Goal: Task Accomplishment & Management: Complete application form

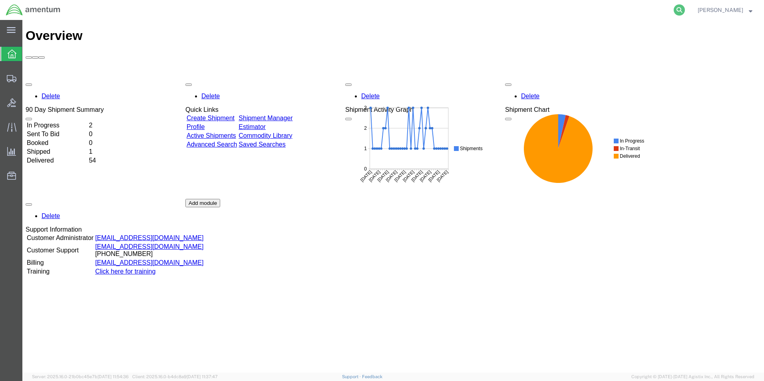
click at [685, 10] on icon at bounding box center [679, 9] width 11 height 11
paste input "SMGE-25226-0116"
type input "SMGE-25226-0116"
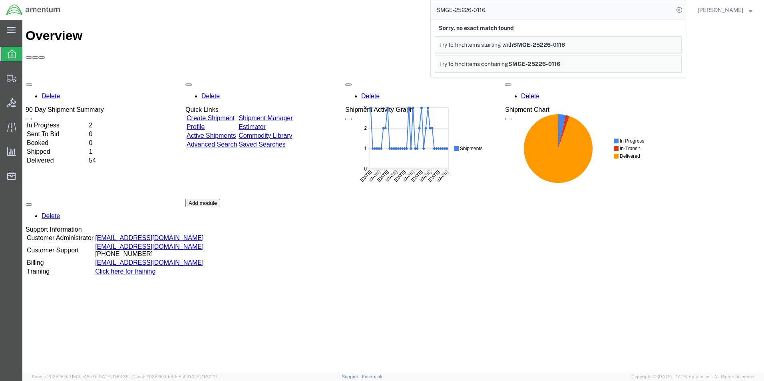
click at [231, 115] on link "Create Shipment" at bounding box center [211, 118] width 48 height 7
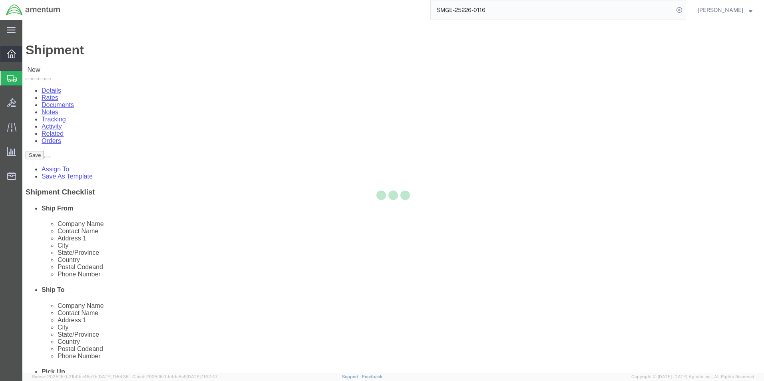
click at [13, 53] on icon at bounding box center [11, 54] width 9 height 9
select select
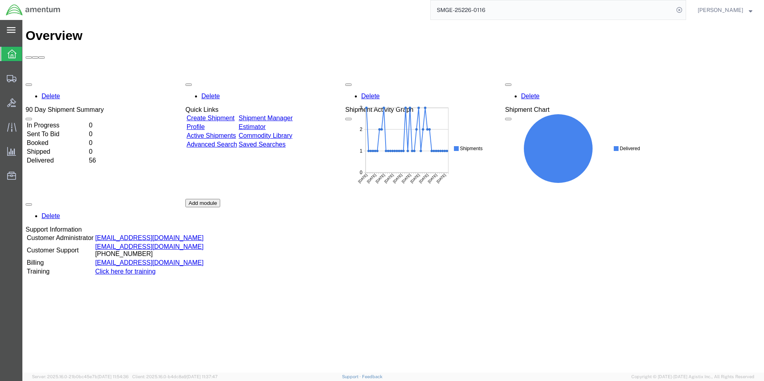
click at [10, 25] on div "main_menu Created with Sketch." at bounding box center [11, 30] width 22 height 20
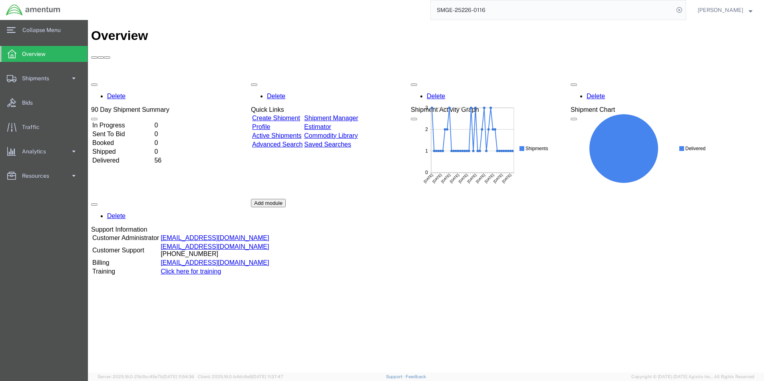
click at [54, 86] on ul "Overview Shipments Shipment Manager Create Shipment Create from Template Estima…" at bounding box center [44, 119] width 88 height 146
click at [57, 82] on link "Shipments" at bounding box center [43, 78] width 87 height 16
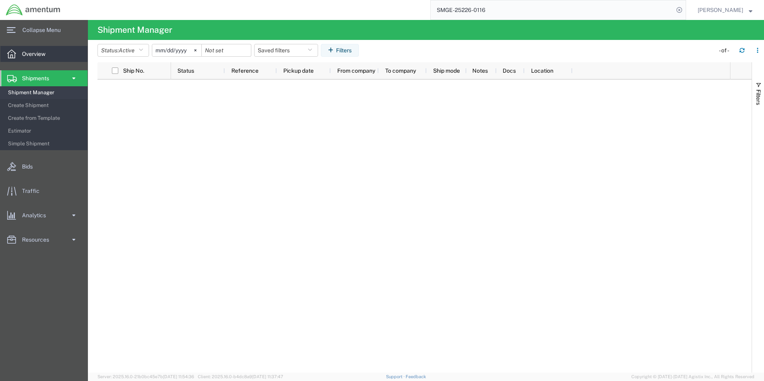
click at [36, 53] on span "Overview" at bounding box center [36, 54] width 29 height 16
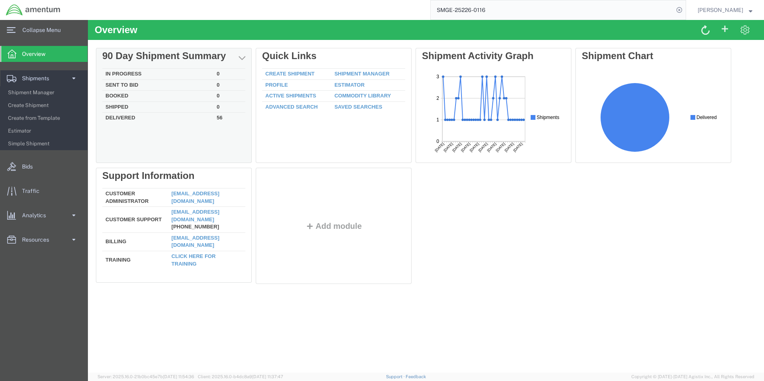
click at [162, 73] on td "In Progress" at bounding box center [157, 74] width 111 height 11
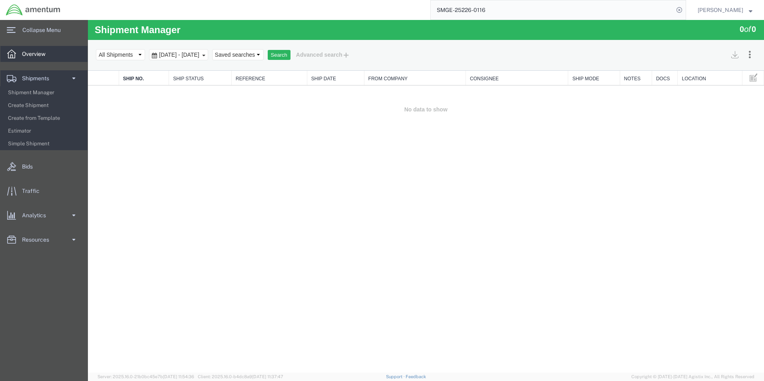
click at [33, 54] on span "Overview" at bounding box center [36, 54] width 29 height 16
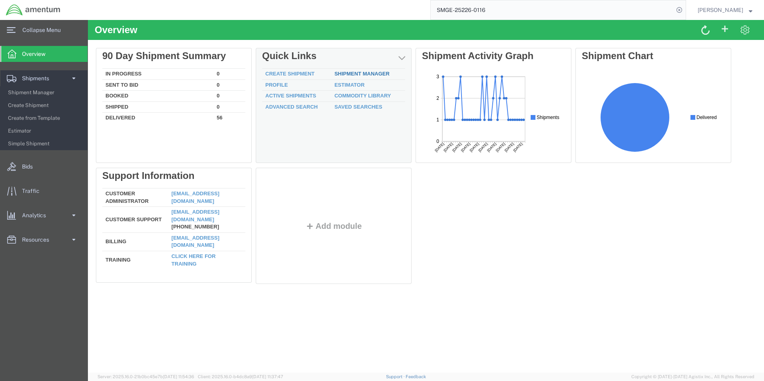
click at [354, 76] on link "Shipment Manager" at bounding box center [362, 74] width 55 height 6
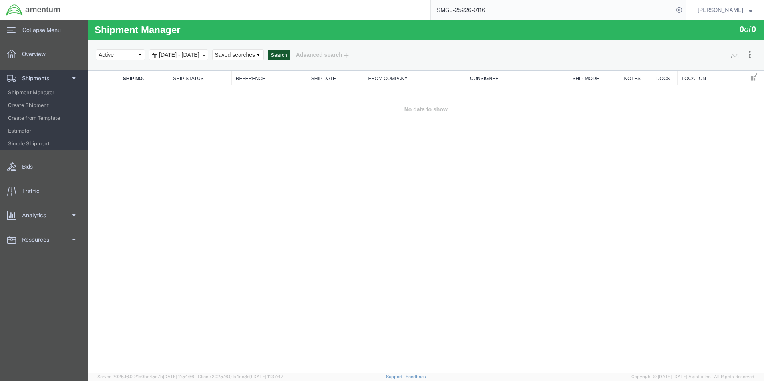
click at [291, 56] on button "Search" at bounding box center [279, 55] width 23 height 10
click at [30, 30] on span "Collapse Menu" at bounding box center [44, 30] width 44 height 16
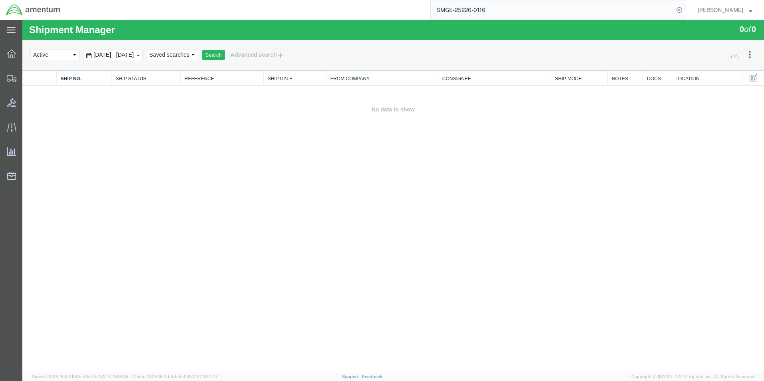
click at [16, 10] on img at bounding box center [33, 10] width 55 height 12
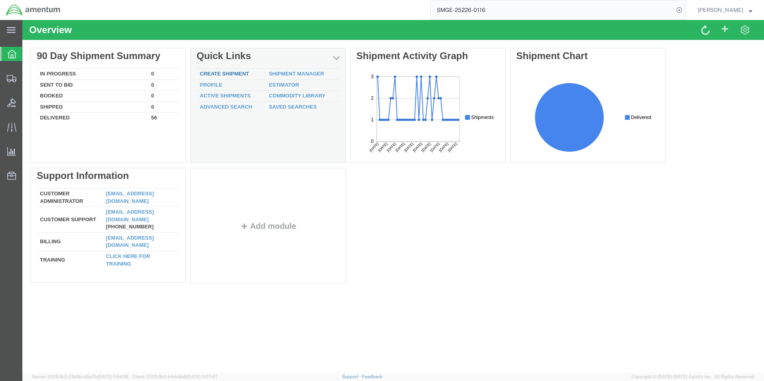
click at [227, 74] on link "Create Shipment" at bounding box center [224, 74] width 49 height 6
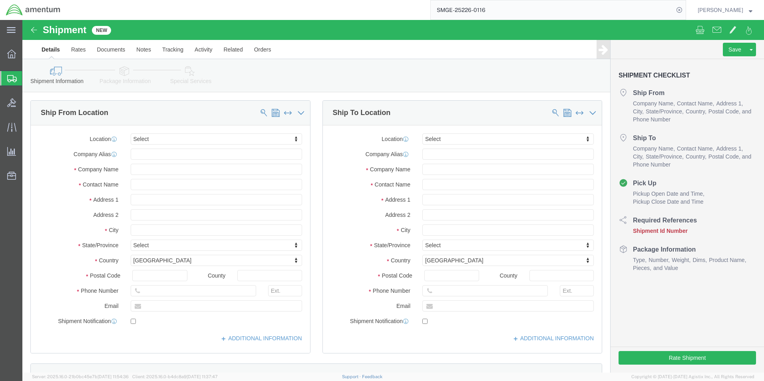
select select
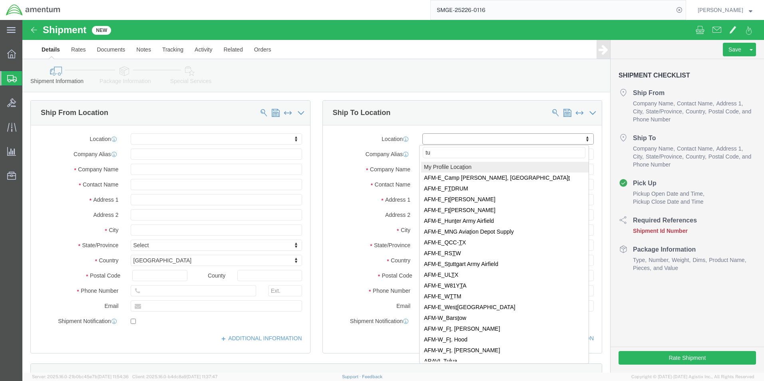
type input "t"
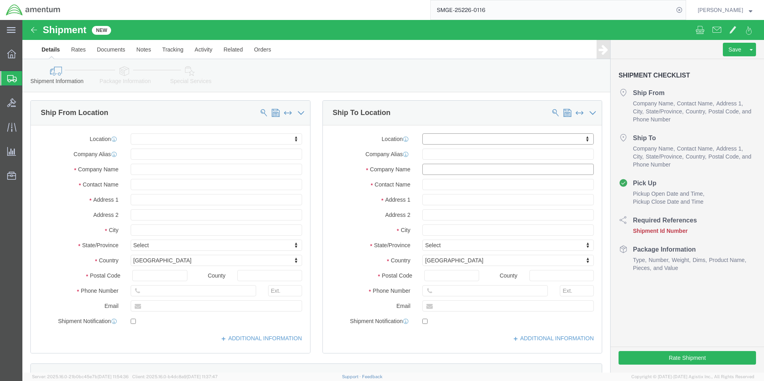
click input "text"
click input "turbine standard"
type input "t"
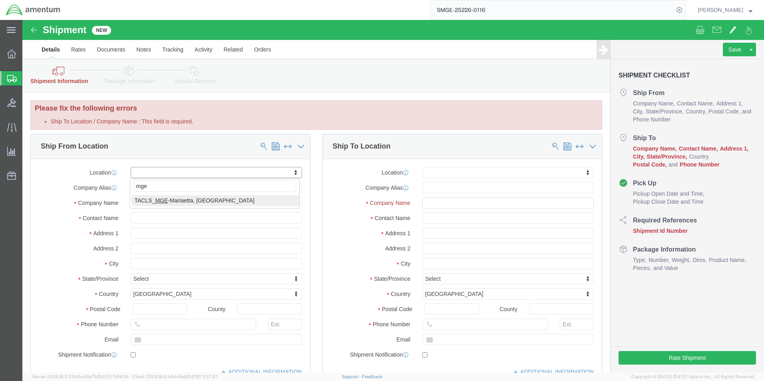
type input "mge"
select select "42748"
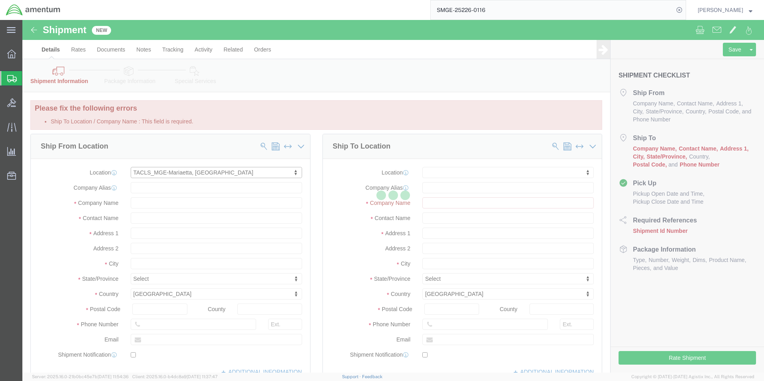
type input "Amentum Services, Inc."
type input "[STREET_ADDRESS][PERSON_NAME]"
type input "Bldg 352 Clay NGTC"
type input "Marietta"
type input "30060"
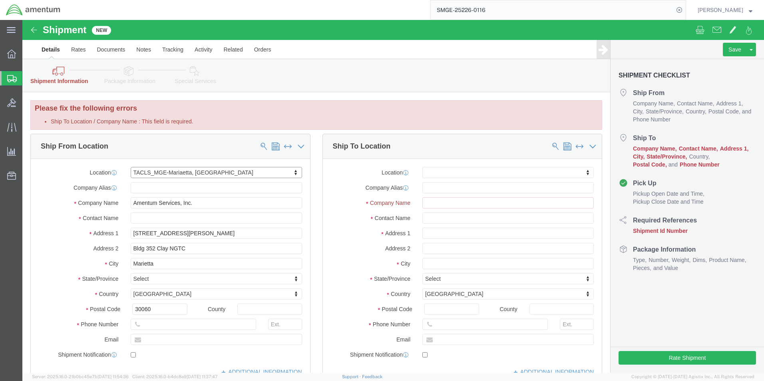
select select "GA"
click input "text"
type input "3303603725"
click input "text"
type input "[PERSON_NAME]"
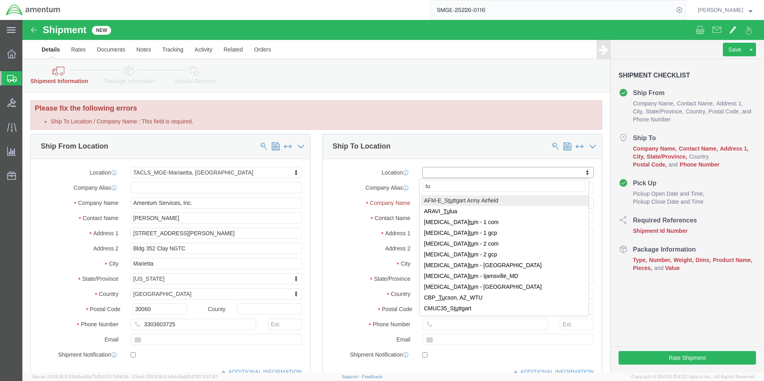
type input "t"
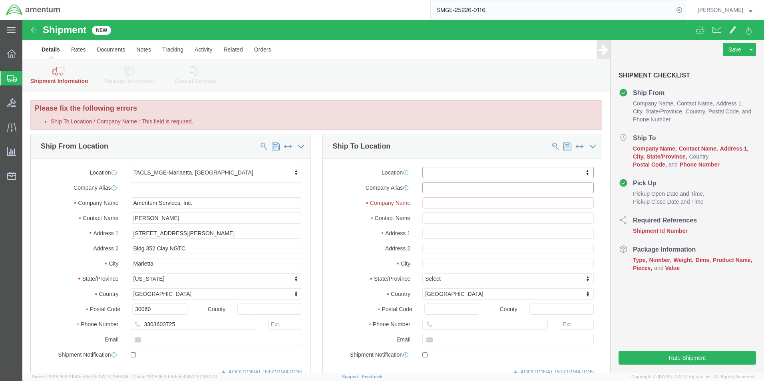
click input "text"
click input "Ship To Location / Company Name : This field is required."
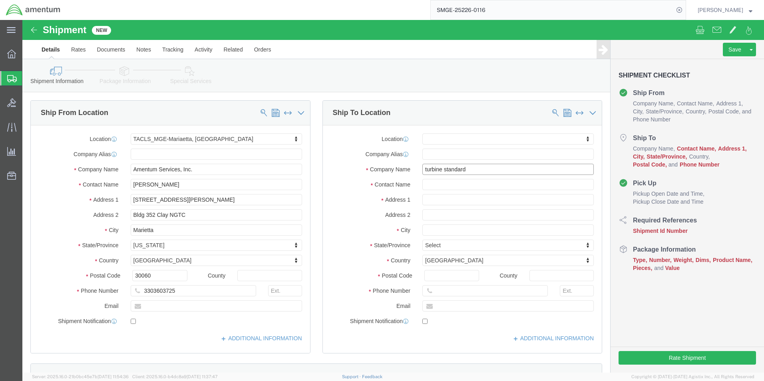
type input "turbine standard"
click input "text"
click input "turbine standard"
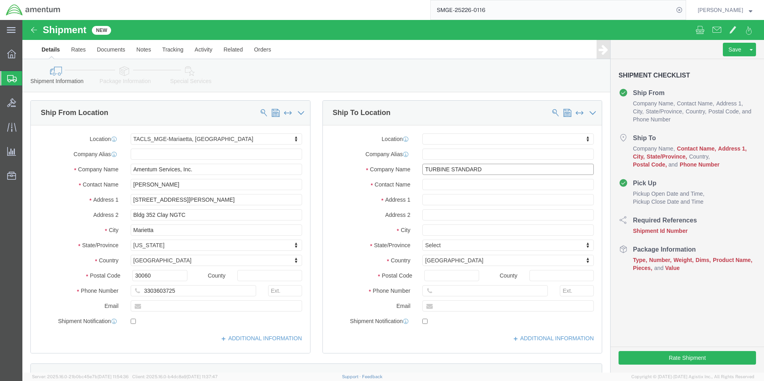
type input "TURBINE STANDARD"
click input "text"
click input "1750EBER ROAD"
type input "[STREET_ADDRESS]"
select select
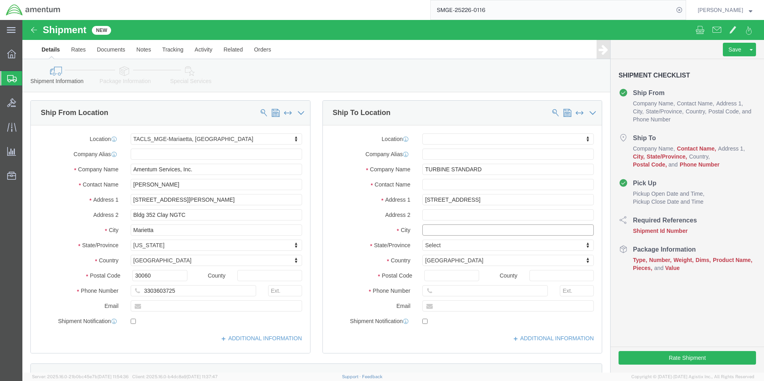
click input "text"
type input "HOLLAND"
select select
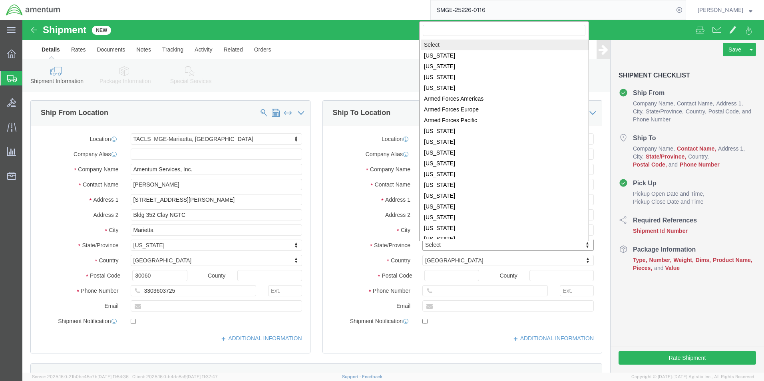
type input "O"
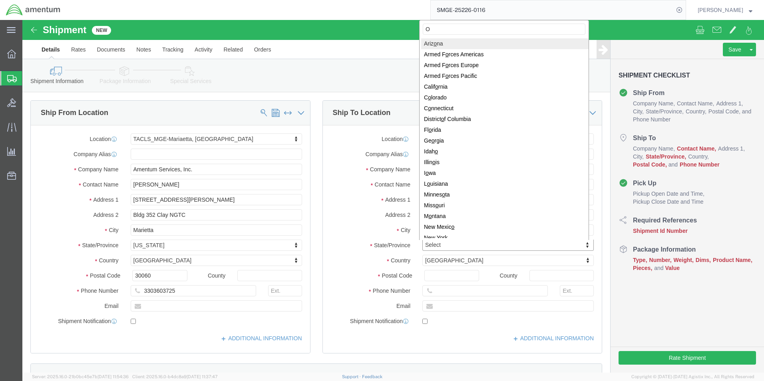
select select
select select "AZ"
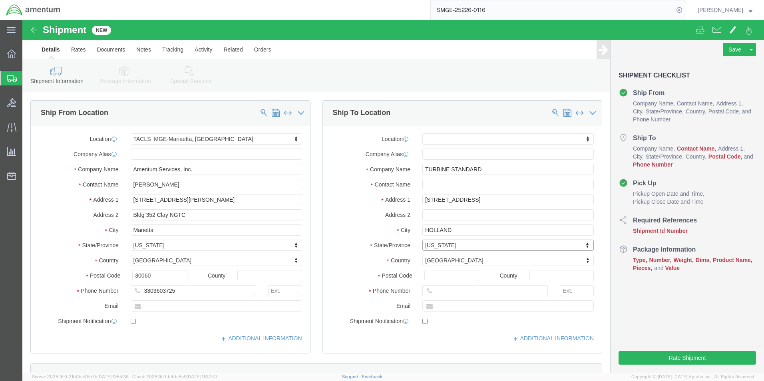
type input "O"
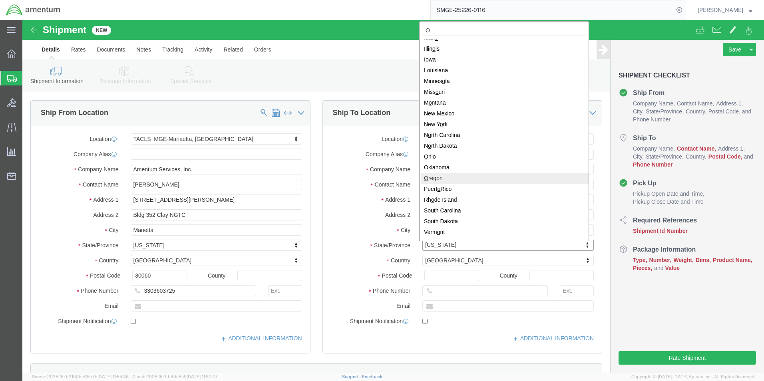
scroll to position [146, 0]
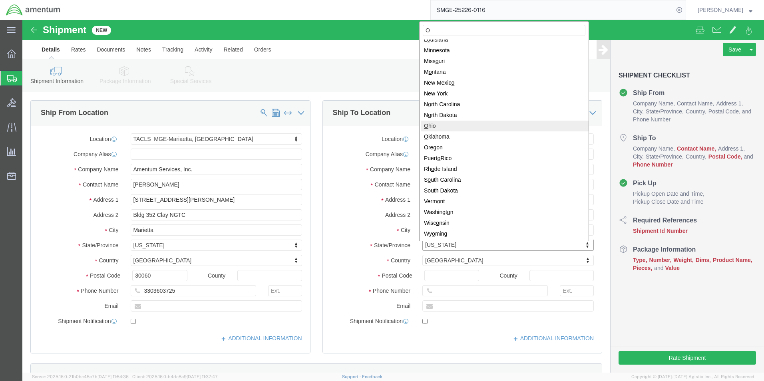
select select
select select "OH"
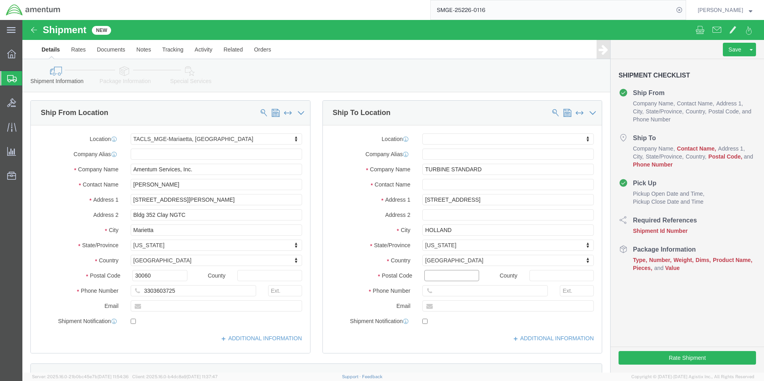
click input "Postal Code"
type input "43528"
select select
click input "text"
paste input "[PHONE_NUMBER]"
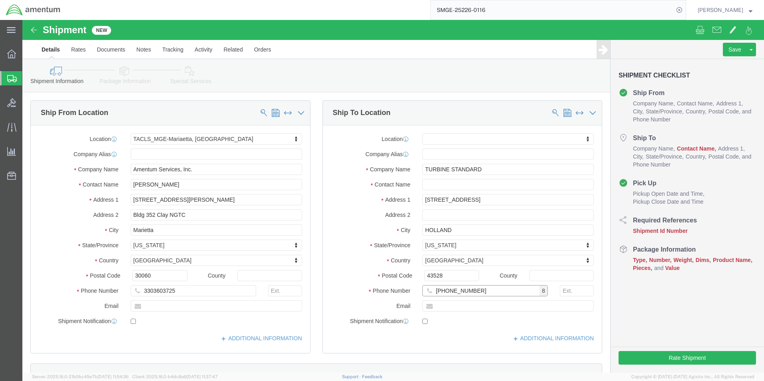
type input "[PHONE_NUMBER]"
click input "text"
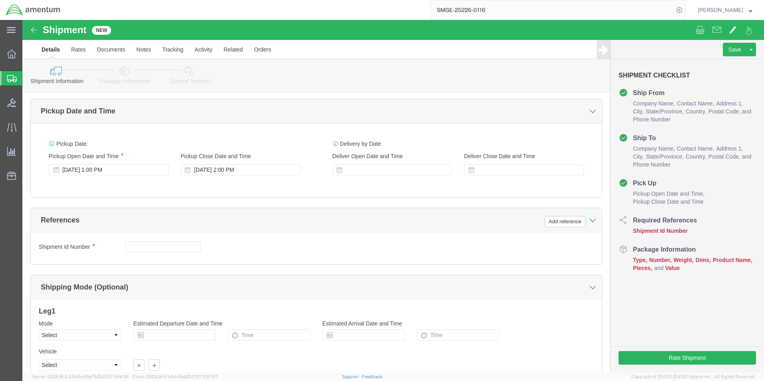
scroll to position [320, 0]
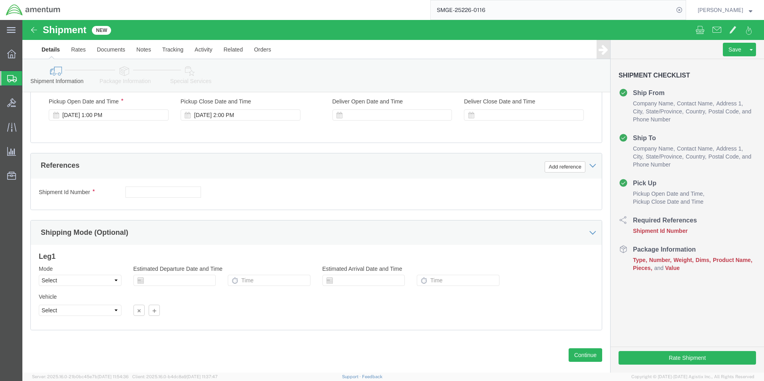
type input "[PERSON_NAME]"
click input "text"
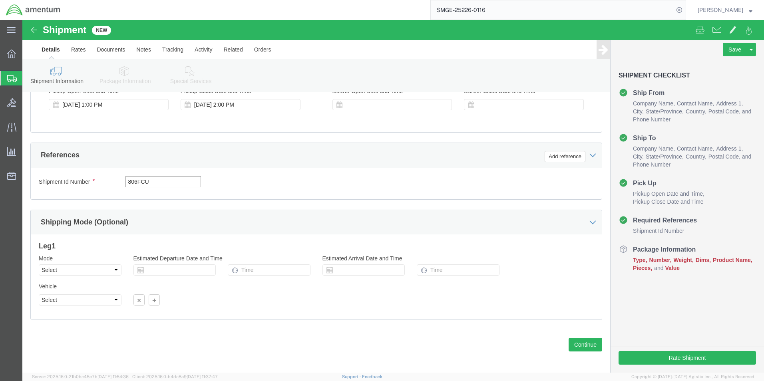
scroll to position [333, 0]
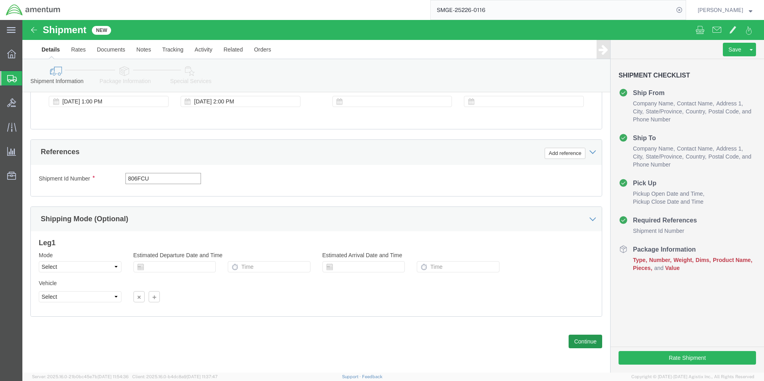
type input "806FCU"
click button "Continue"
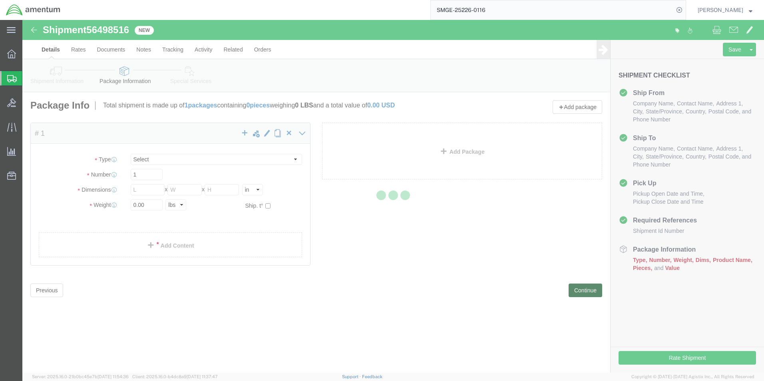
select select "CBOX"
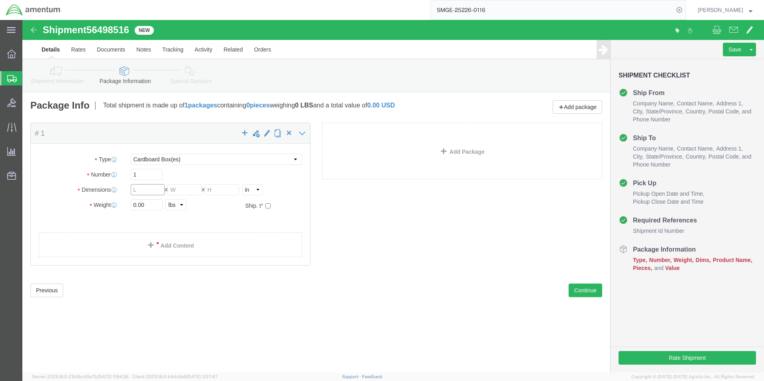
click input "text"
type input "24"
type input "12"
click input "0.00"
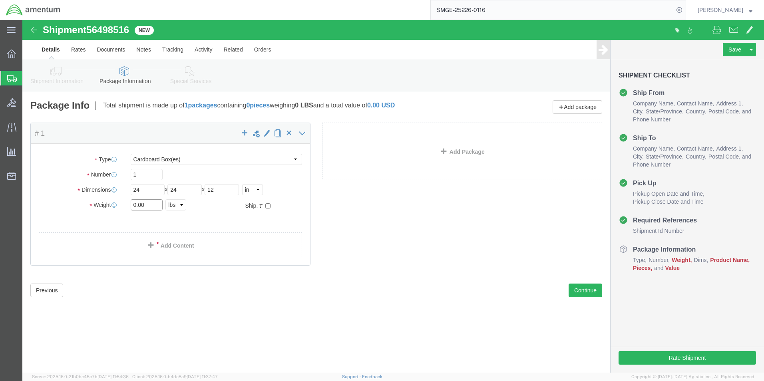
click input "0.00"
type input "16"
click div "Package Type Select BCK Boxes Bale(s) Basket(s) Bolt(s) Bottle(s) Buckets Bulk …"
click link "Add Content"
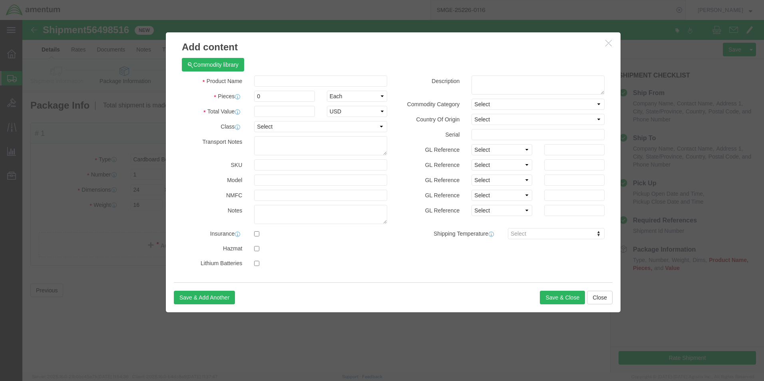
click div "Product Name Pieces 0 Select Bag Barrels 100Board Feet Bottle Box Blister Pack …"
click input "text"
type input "FCU"
click input "0"
type input "1"
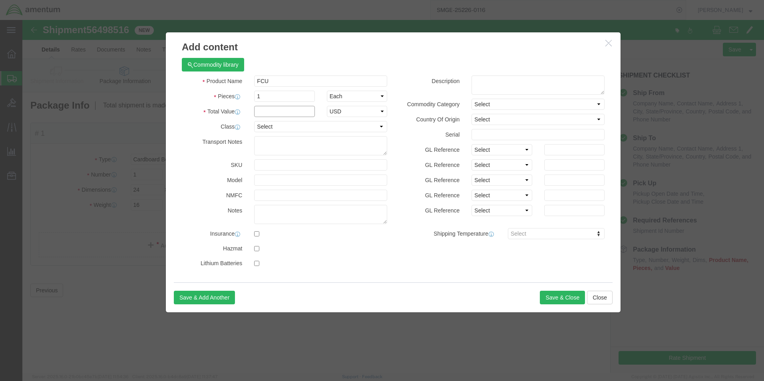
click input "text"
type input "5"
type input "1"
click button "Save & Close"
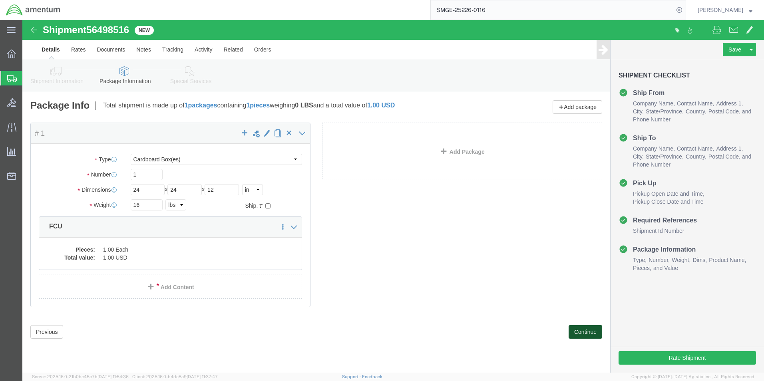
click button "Continue"
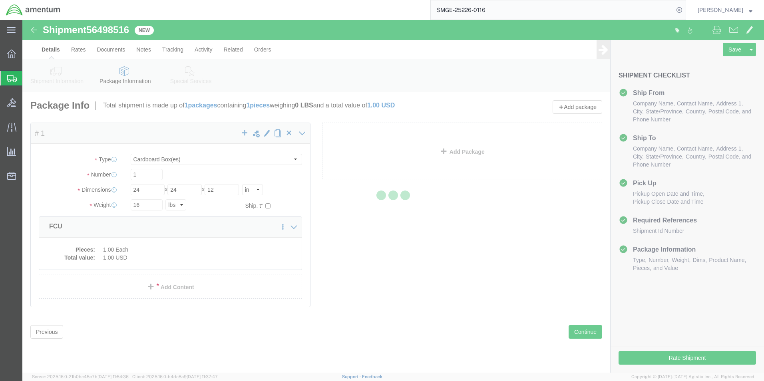
select select
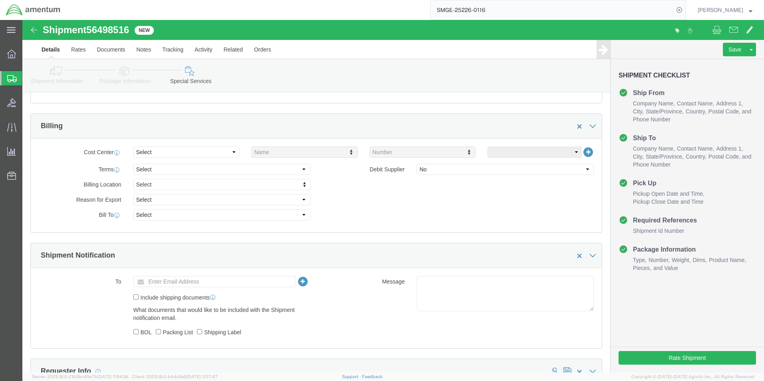
scroll to position [400, 0]
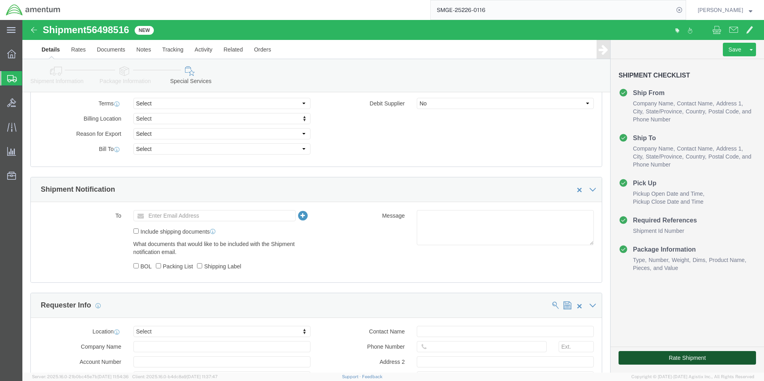
click button "Rate Shipment"
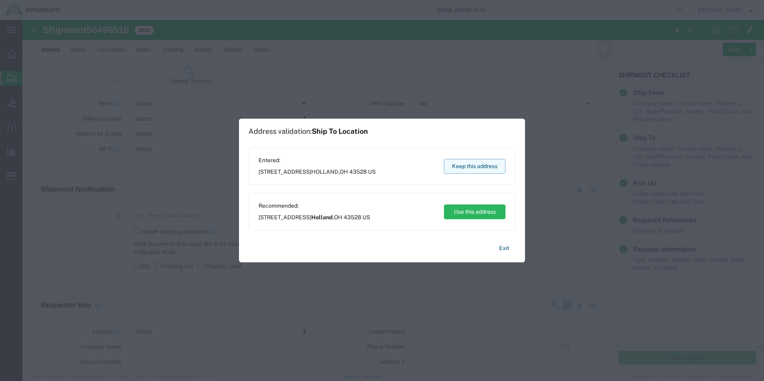
click at [475, 163] on button "Keep this address" at bounding box center [475, 166] width 62 height 15
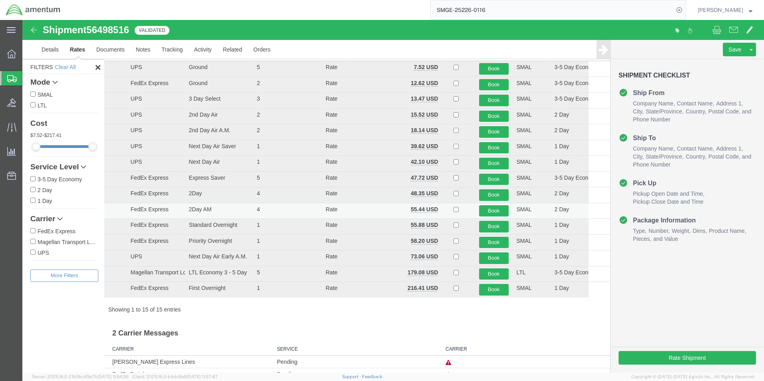
scroll to position [0, 0]
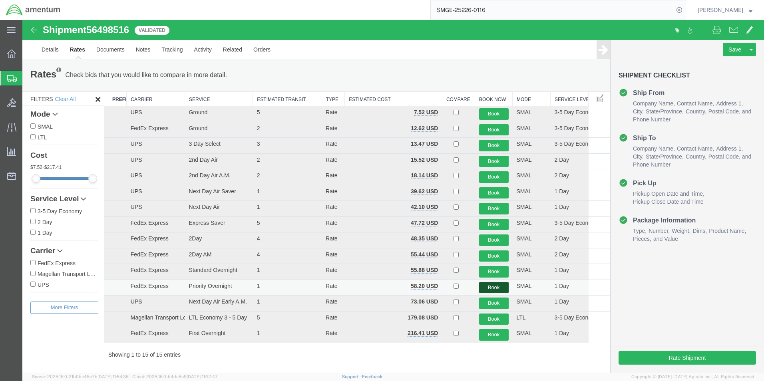
click at [495, 287] on button "Book" at bounding box center [494, 288] width 30 height 12
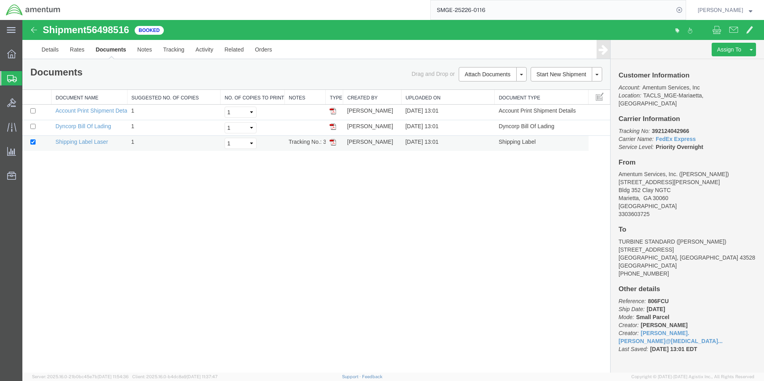
click at [333, 141] on img at bounding box center [333, 142] width 6 height 6
